Goal: Information Seeking & Learning: Learn about a topic

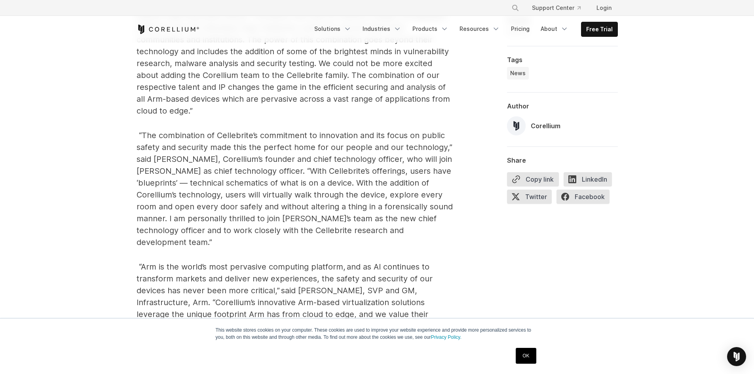
click at [375, 138] on span "“The combination of Cellebrite’s commitment to innovation and its focus on publ…" at bounding box center [294, 189] width 316 height 116
click at [97, 342] on div "This website stores cookies on your computer. These cookies are used to improve…" at bounding box center [377, 346] width 754 height 56
click at [230, 180] on span "“The combination of Cellebrite’s commitment to innovation and its focus on publ…" at bounding box center [294, 189] width 316 height 116
click at [344, 144] on span "“The combination of Cellebrite’s commitment to innovation and its focus on publ…" at bounding box center [294, 189] width 316 height 116
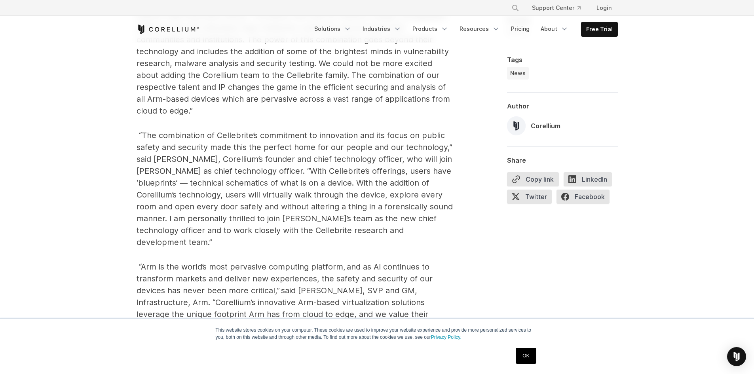
drag, startPoint x: 47, startPoint y: 232, endPoint x: 55, endPoint y: 236, distance: 9.6
drag, startPoint x: 21, startPoint y: 194, endPoint x: 52, endPoint y: 176, distance: 35.1
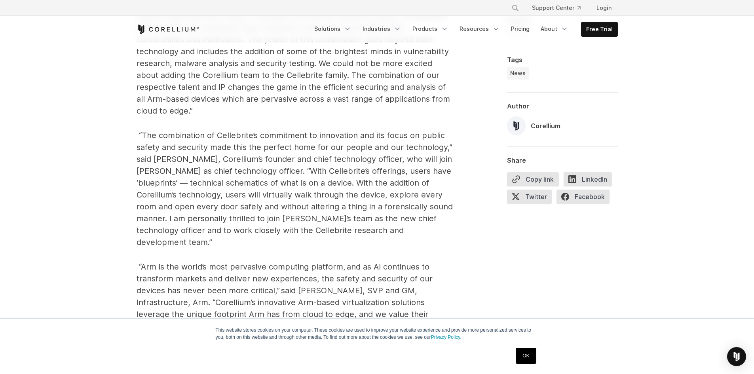
drag, startPoint x: 43, startPoint y: 216, endPoint x: 136, endPoint y: 262, distance: 103.8
drag, startPoint x: 93, startPoint y: 348, endPoint x: 105, endPoint y: 340, distance: 14.3
click at [93, 348] on div "This website stores cookies on your computer. These cookies are used to improve…" at bounding box center [377, 346] width 754 height 56
